Goal: Transaction & Acquisition: Purchase product/service

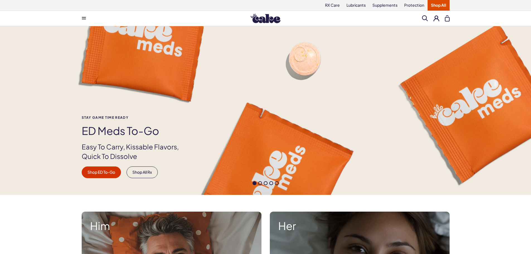
click at [436, 20] on button at bounding box center [436, 18] width 6 height 6
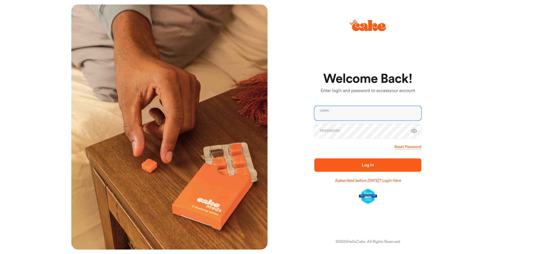
type input "**********"
click at [342, 166] on span "Log In" at bounding box center [367, 165] width 89 height 7
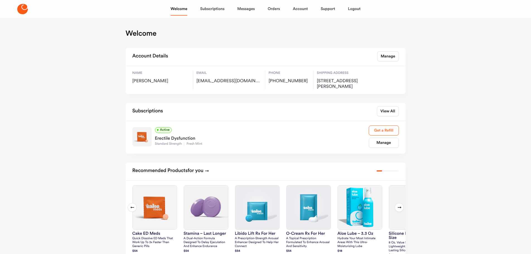
click at [384, 128] on link "Get a Refill" at bounding box center [384, 130] width 30 height 10
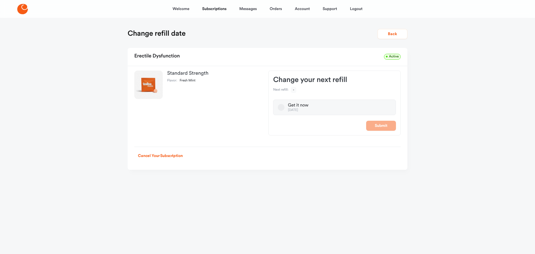
click at [295, 88] on span "-" at bounding box center [293, 90] width 5 height 6
click at [279, 107] on button "Get it now [DATE]" at bounding box center [281, 107] width 7 height 7
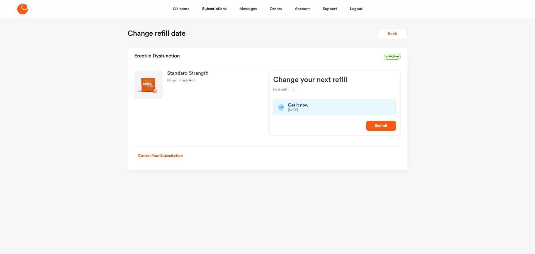
click at [293, 88] on span "-" at bounding box center [293, 90] width 5 height 6
click at [376, 125] on button "Submit" at bounding box center [381, 126] width 30 height 10
click at [397, 36] on button "Back" at bounding box center [393, 34] width 30 height 10
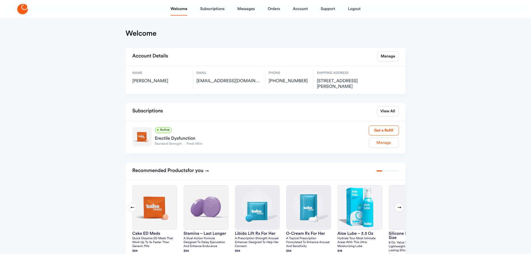
click at [388, 144] on link "Manage" at bounding box center [384, 143] width 30 height 10
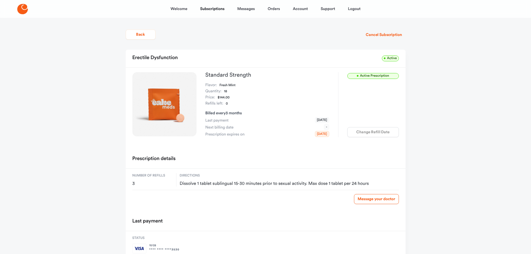
click at [384, 132] on div "Change Refill Date" at bounding box center [373, 132] width 52 height 10
click at [217, 11] on link "Subscriptions" at bounding box center [212, 8] width 24 height 13
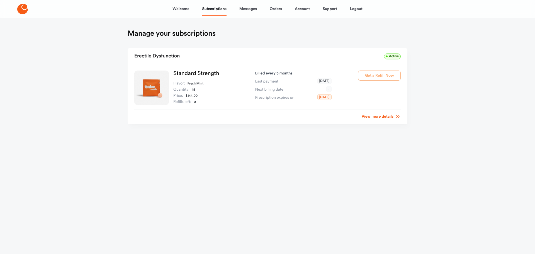
click at [371, 77] on div "Get a Refill Now" at bounding box center [379, 88] width 43 height 35
click at [380, 77] on div "Get a Refill Now" at bounding box center [379, 88] width 43 height 35
click at [383, 115] on link "View more details" at bounding box center [381, 117] width 39 height 6
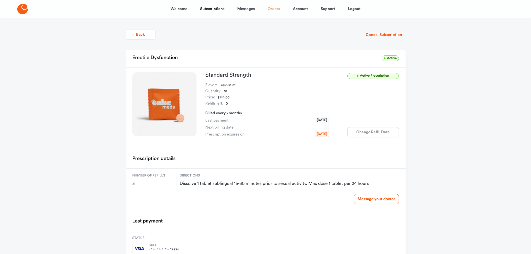
click at [273, 7] on link "Orders" at bounding box center [274, 8] width 12 height 13
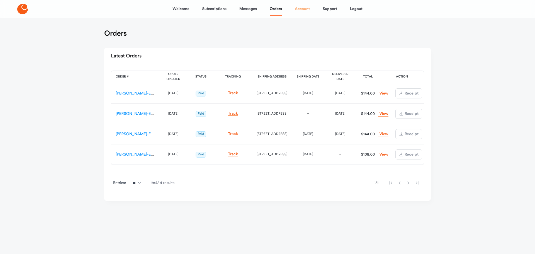
click at [296, 9] on link "Account" at bounding box center [302, 8] width 15 height 13
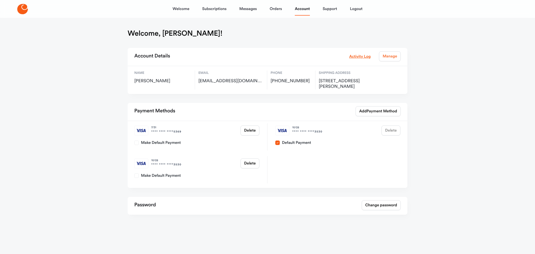
click at [390, 58] on link "Manage" at bounding box center [390, 56] width 22 height 10
select select "**"
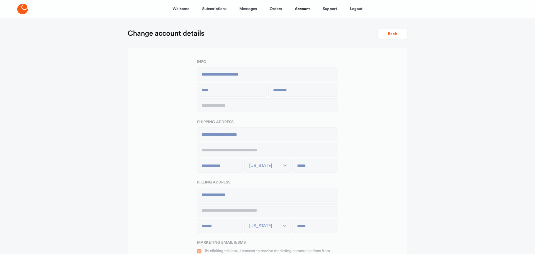
type input "**********"
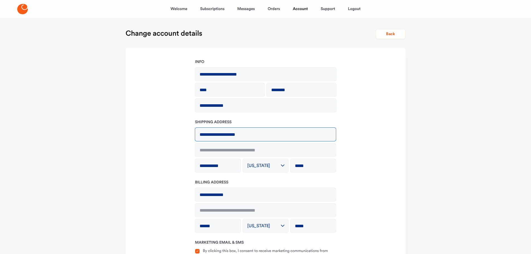
click at [258, 133] on input "**********" at bounding box center [265, 134] width 141 height 13
drag, startPoint x: 237, startPoint y: 139, endPoint x: 142, endPoint y: 146, distance: 95.6
click at [142, 146] on form "**********" at bounding box center [265, 179] width 271 height 241
type input "**********"
type input "*******"
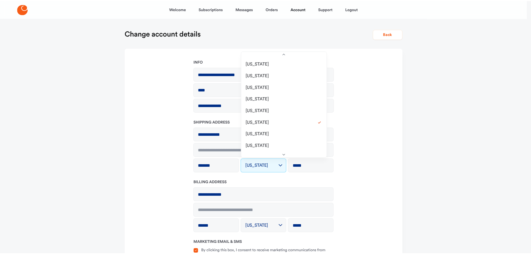
scroll to position [340, 0]
select select "**"
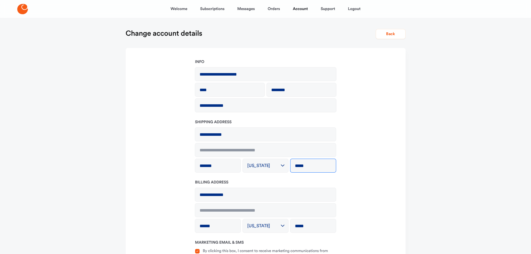
type input "*****"
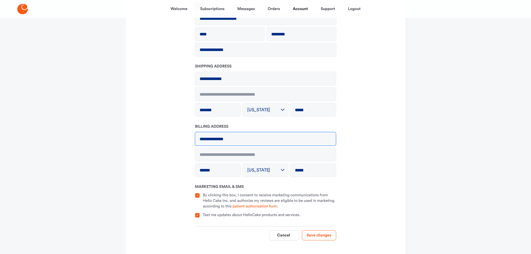
scroll to position [65, 0]
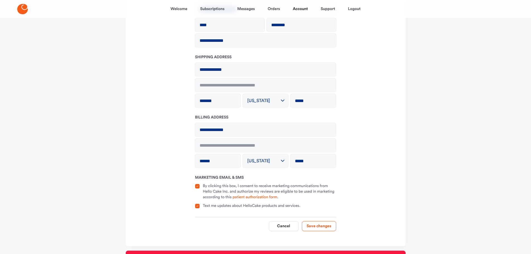
click at [197, 209] on div at bounding box center [199, 206] width 8 height 7
click at [197, 208] on button "Text me updates about HelloCake products and services." at bounding box center [197, 206] width 4 height 4
click at [317, 222] on button "Save changes" at bounding box center [319, 226] width 34 height 10
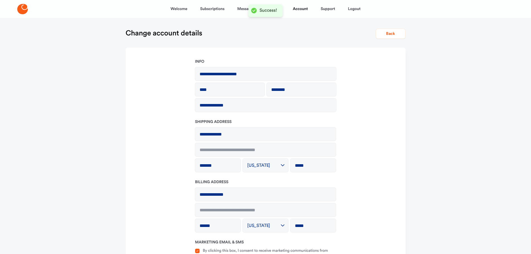
scroll to position [0, 0]
click at [217, 9] on link "Subscriptions" at bounding box center [212, 8] width 24 height 13
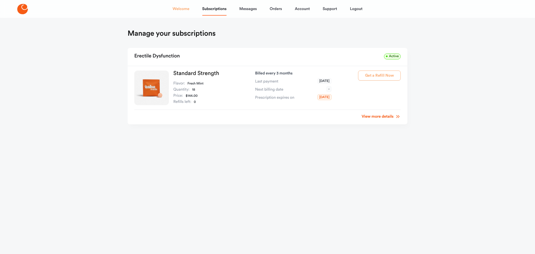
click at [180, 9] on link "Welcome" at bounding box center [181, 8] width 17 height 13
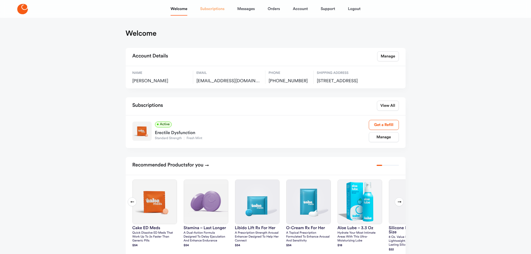
click at [211, 9] on link "Subscriptions" at bounding box center [212, 8] width 24 height 13
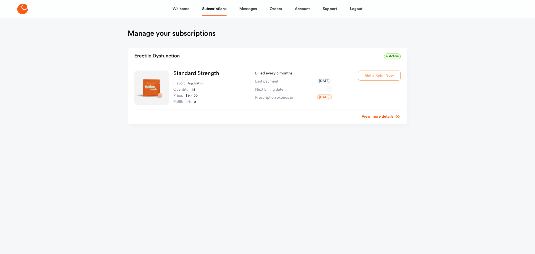
click at [367, 75] on div "Get a Refill Now" at bounding box center [379, 88] width 43 height 35
click at [375, 76] on div "Get a Refill Now" at bounding box center [379, 88] width 43 height 35
click at [183, 7] on link "Welcome" at bounding box center [181, 8] width 17 height 13
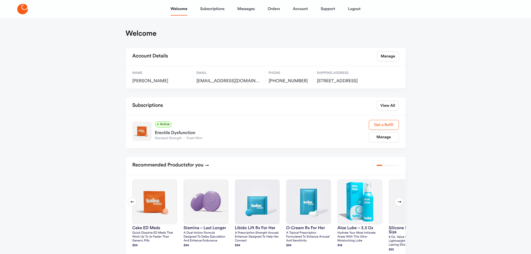
click at [388, 130] on link "Get a Refill" at bounding box center [384, 125] width 30 height 10
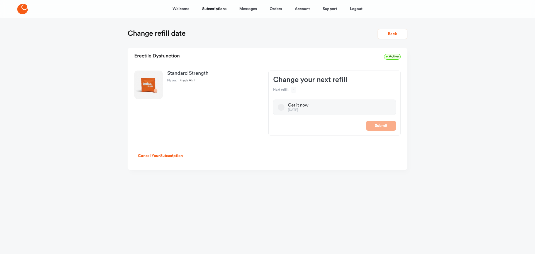
click at [280, 108] on button "Get it now [DATE]" at bounding box center [281, 107] width 7 height 7
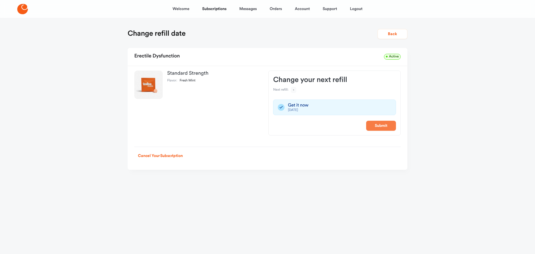
click at [375, 123] on button "Submit" at bounding box center [381, 126] width 30 height 10
click at [329, 63] on div "Erectile Dysfunction Active" at bounding box center [268, 57] width 280 height 18
click at [330, 8] on link "Support" at bounding box center [330, 8] width 14 height 13
click at [213, 9] on link "Subscriptions" at bounding box center [214, 8] width 24 height 13
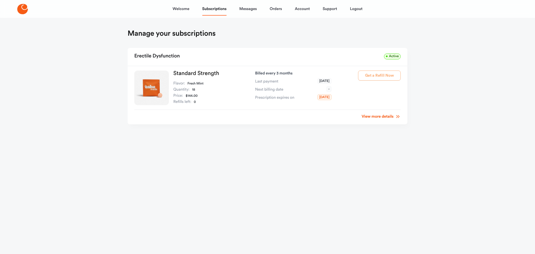
click at [322, 8] on div "Welcome Subscriptions Messages Orders Account Support Logout" at bounding box center [268, 8] width 190 height 13
click at [324, 9] on link "Support" at bounding box center [330, 8] width 14 height 13
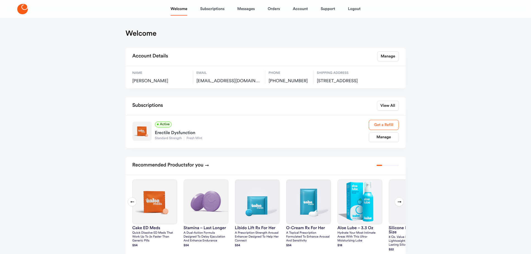
click at [377, 128] on link "Get a Refill" at bounding box center [384, 125] width 30 height 10
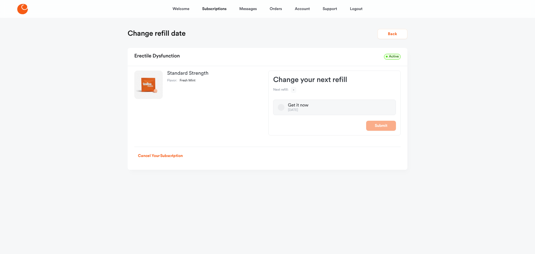
click at [281, 107] on button "Get it now [DATE]" at bounding box center [281, 107] width 7 height 7
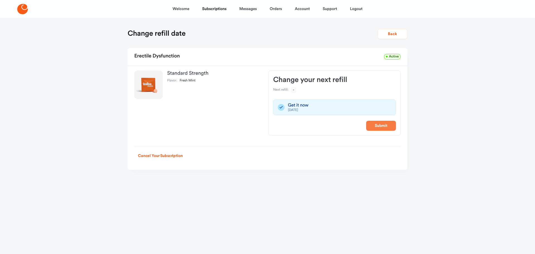
click at [380, 127] on button "Submit" at bounding box center [381, 126] width 30 height 10
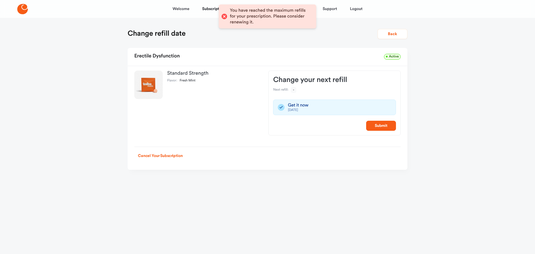
click at [207, 107] on div "Standard Strength Flavor: Fresh Mint Change your next refill Next refill: - Get…" at bounding box center [268, 103] width 280 height 74
click at [183, 81] on dd "Fresh Mint" at bounding box center [188, 81] width 16 height 4
click at [252, 24] on div "You have reached the maximum refills for your prescription. Please consider ren…" at bounding box center [270, 16] width 81 height 17
click at [334, 31] on div "Change refill date Back" at bounding box center [268, 34] width 280 height 10
click at [389, 33] on button "Back" at bounding box center [393, 34] width 30 height 10
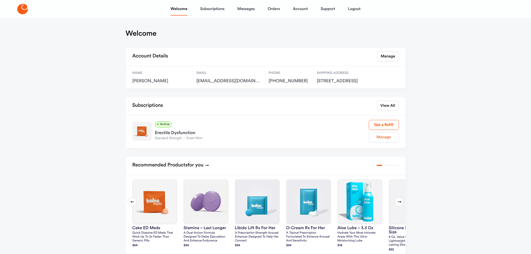
click at [380, 142] on link "Manage" at bounding box center [384, 137] width 30 height 10
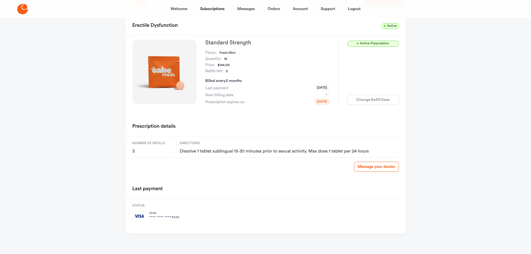
scroll to position [34, 0]
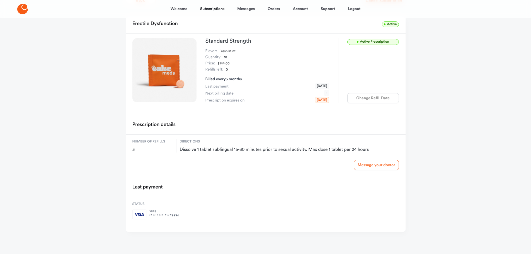
click at [377, 163] on link "Message your doctor" at bounding box center [376, 165] width 45 height 10
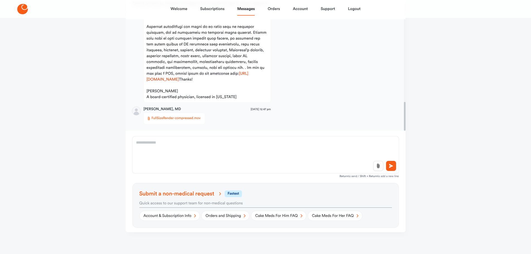
scroll to position [60, 0]
click at [159, 217] on link "Account & Subscription Info" at bounding box center [169, 215] width 61 height 10
